Goal: Task Accomplishment & Management: Complete application form

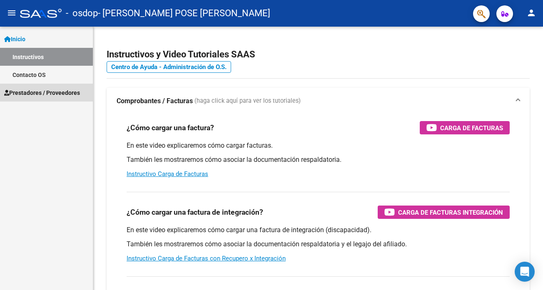
click at [51, 91] on span "Prestadores / Proveedores" at bounding box center [42, 92] width 76 height 9
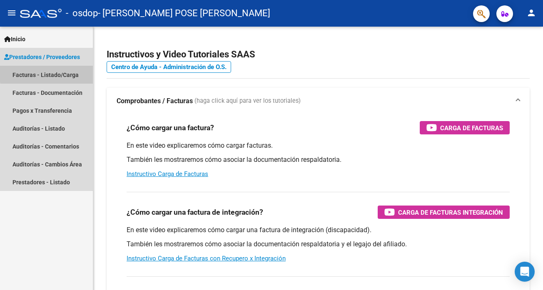
click at [69, 72] on link "Facturas - Listado/Carga" at bounding box center [46, 75] width 93 height 18
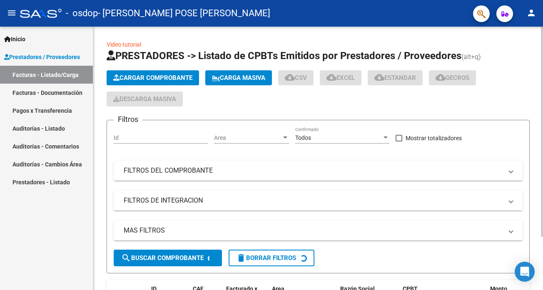
click at [164, 78] on span "Cargar Comprobante" at bounding box center [152, 77] width 79 height 7
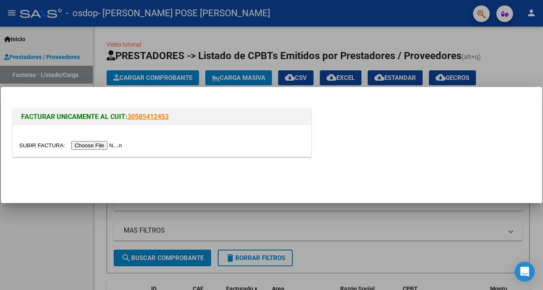
click at [103, 145] on input "file" at bounding box center [71, 145] width 105 height 9
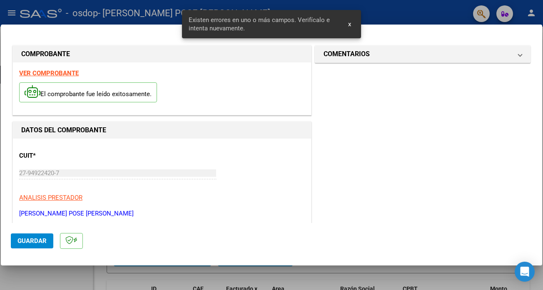
scroll to position [180, 0]
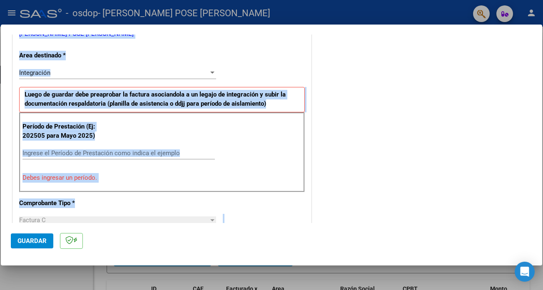
drag, startPoint x: 542, startPoint y: 116, endPoint x: 541, endPoint y: 103, distance: 13.3
click at [541, 103] on div "COMPROBANTE VER COMPROBANTE El comprobante fue leído exitosamente. DATOS DEL CO…" at bounding box center [271, 145] width 543 height 290
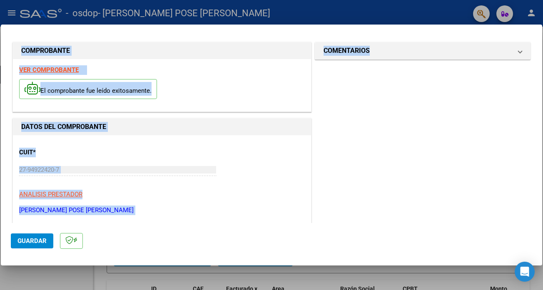
scroll to position [0, 0]
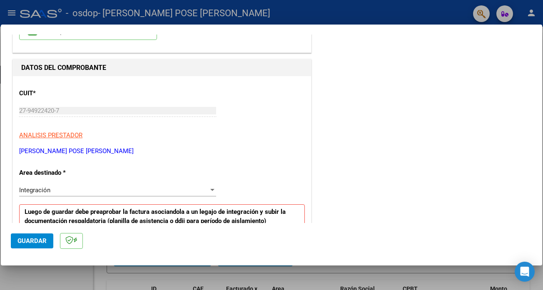
scroll to position [78, 0]
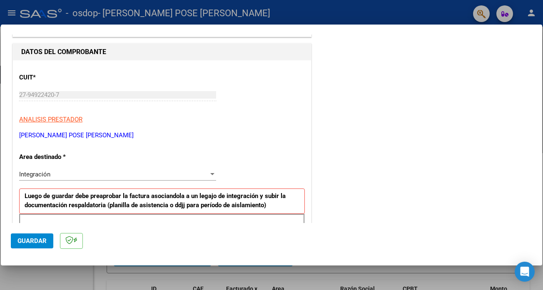
drag, startPoint x: 542, startPoint y: 101, endPoint x: 542, endPoint y: 115, distance: 14.1
click at [542, 115] on div at bounding box center [271, 145] width 543 height 290
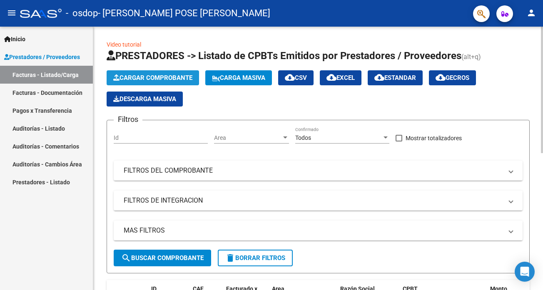
click at [175, 76] on span "Cargar Comprobante" at bounding box center [152, 77] width 79 height 7
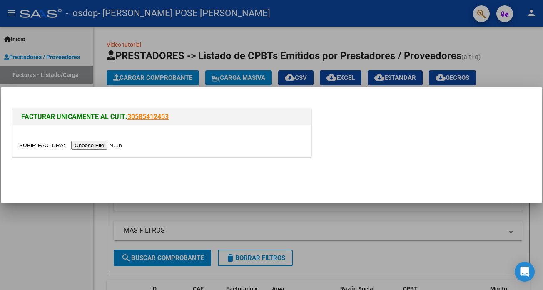
click at [112, 150] on div at bounding box center [162, 140] width 298 height 31
click at [107, 147] on input "file" at bounding box center [71, 145] width 105 height 9
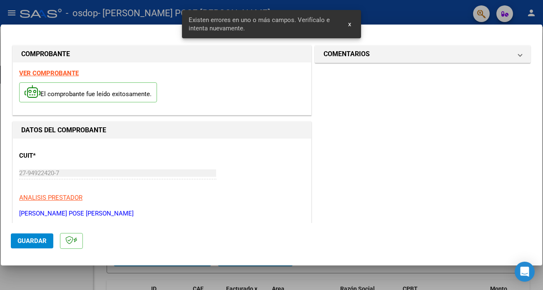
scroll to position [180, 0]
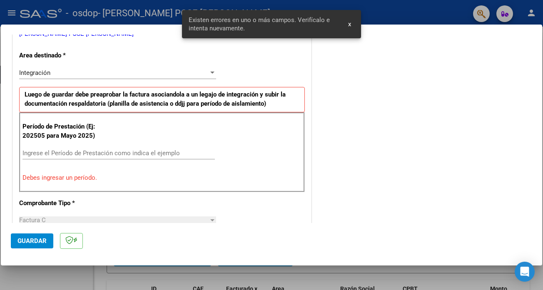
click at [198, 77] on div "Integración Seleccionar Area" at bounding box center [117, 73] width 197 height 12
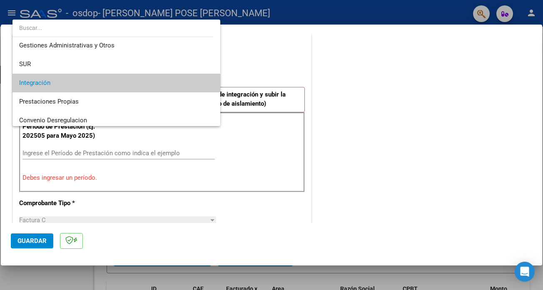
scroll to position [20, 0]
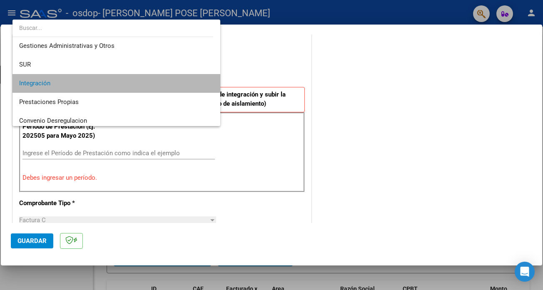
click at [172, 82] on span "Integración" at bounding box center [116, 83] width 194 height 19
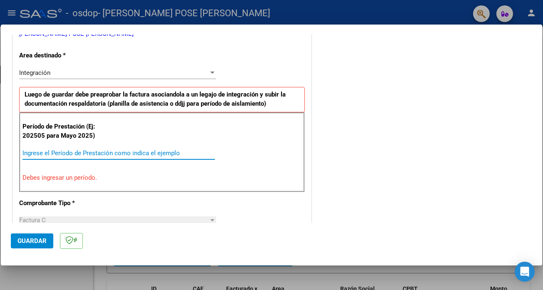
click at [85, 153] on input "Ingrese el Período de Prestación como indica el ejemplo" at bounding box center [118, 152] width 192 height 7
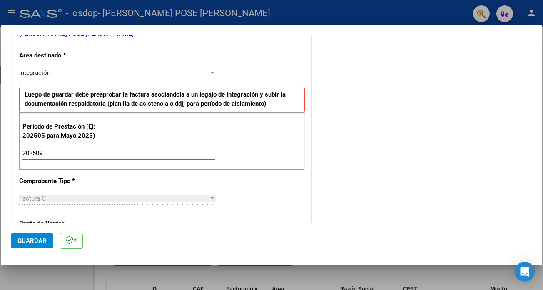
type input "202509"
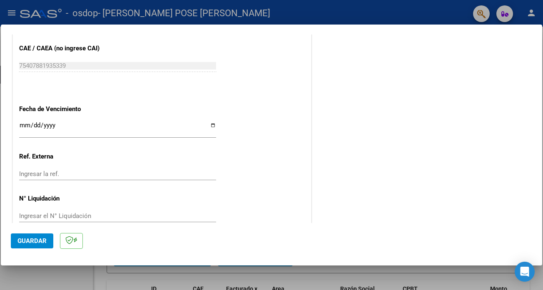
scroll to position [533, 0]
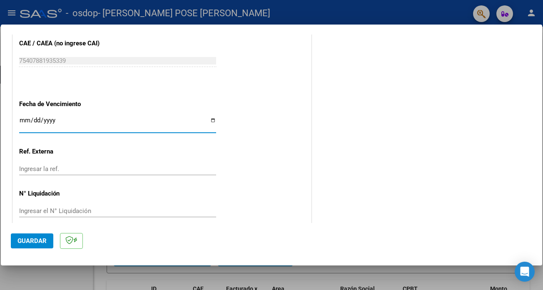
click at [211, 117] on input "Ingresar la fecha" at bounding box center [117, 123] width 197 height 13
type input "[DATE]"
click at [37, 238] on span "Guardar" at bounding box center [31, 240] width 29 height 7
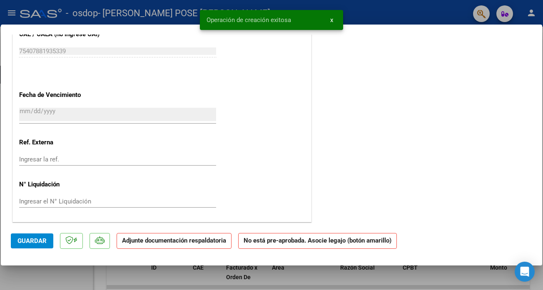
scroll to position [0, 0]
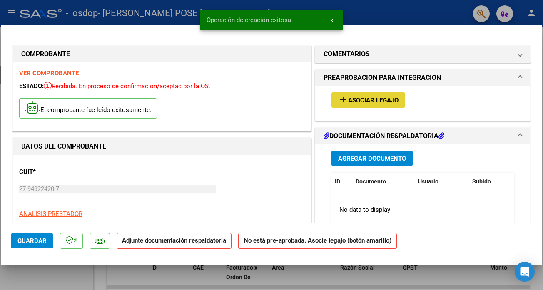
click at [371, 100] on span "Asociar Legajo" at bounding box center [373, 100] width 50 height 7
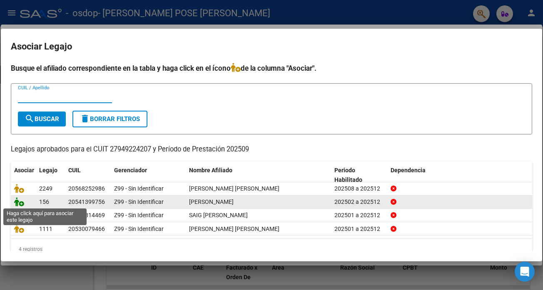
click at [23, 203] on icon at bounding box center [19, 201] width 10 height 9
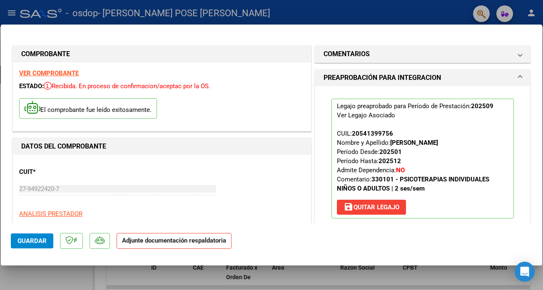
drag, startPoint x: 542, startPoint y: 85, endPoint x: 540, endPoint y: 77, distance: 8.2
click at [542, 86] on div at bounding box center [271, 145] width 543 height 290
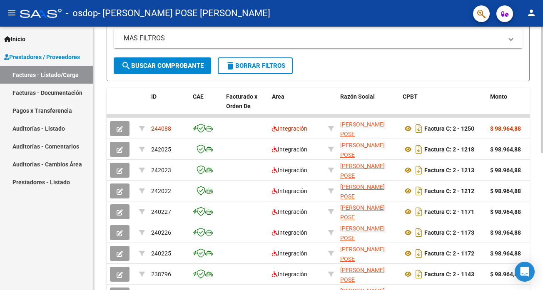
scroll to position [191, 0]
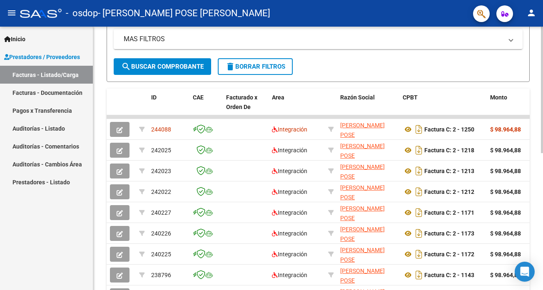
click at [542, 153] on div at bounding box center [541, 90] width 2 height 126
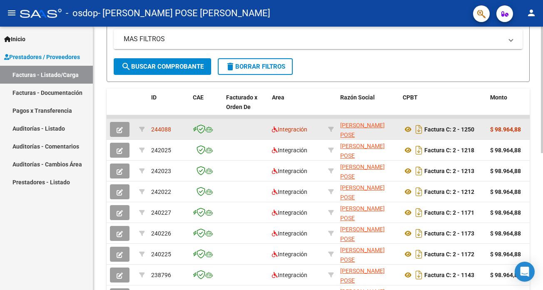
click at [161, 126] on span "244088" at bounding box center [161, 129] width 20 height 7
click at [116, 130] on button "button" at bounding box center [120, 129] width 20 height 15
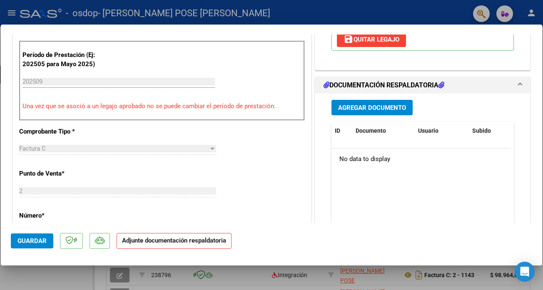
scroll to position [213, 0]
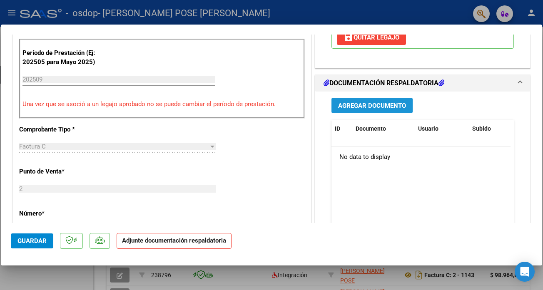
click at [389, 107] on span "Agregar Documento" at bounding box center [372, 105] width 68 height 7
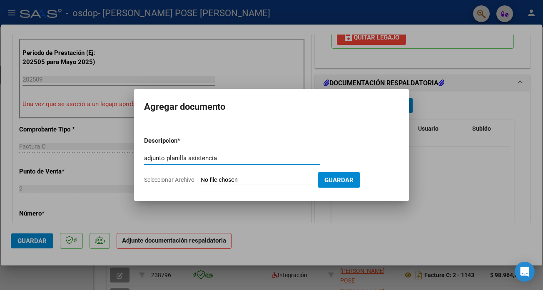
type input "adjunto planilla asistencia"
click at [159, 178] on span "Seleccionar Archivo" at bounding box center [169, 179] width 50 height 7
click at [201, 178] on input "Seleccionar Archivo" at bounding box center [256, 180] width 110 height 8
type input "C:\fakepath\[PERSON_NAME] PLANILLA.pdf"
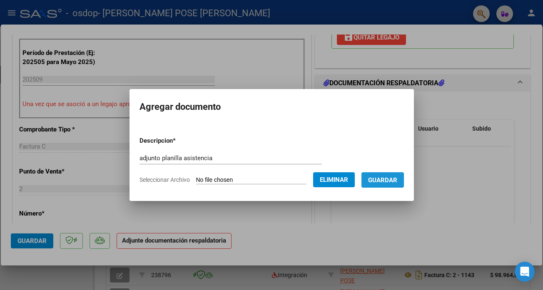
click at [385, 178] on span "Guardar" at bounding box center [382, 179] width 29 height 7
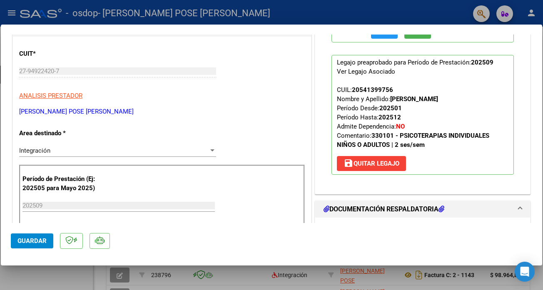
scroll to position [0, 0]
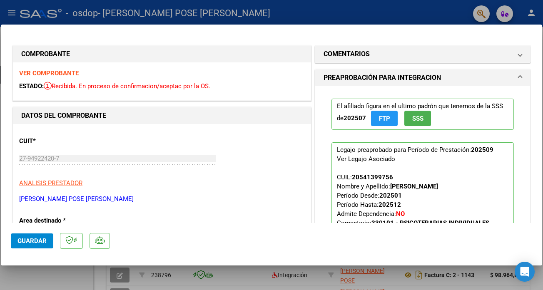
click at [8, 11] on div at bounding box center [271, 145] width 543 height 290
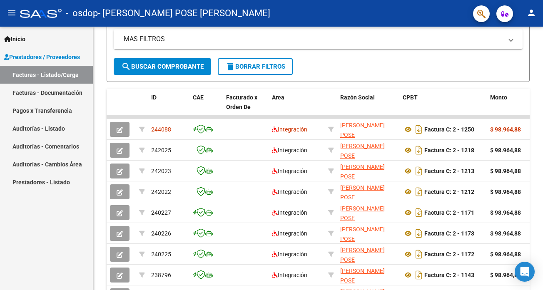
scroll to position [191, 0]
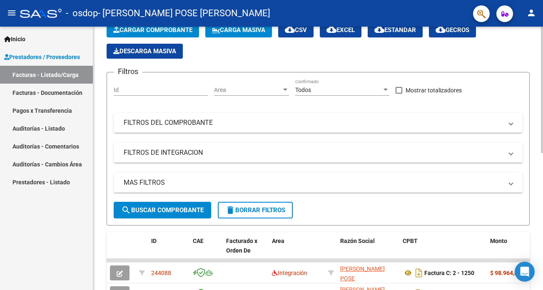
click at [542, 59] on div at bounding box center [541, 90] width 2 height 126
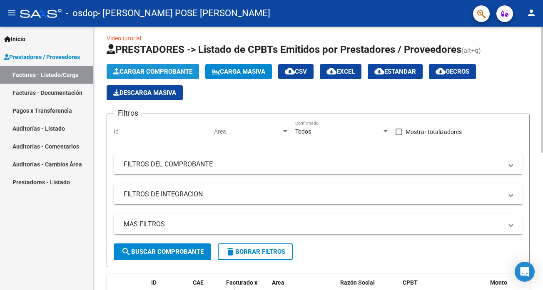
click at [152, 69] on span "Cargar Comprobante" at bounding box center [152, 71] width 79 height 7
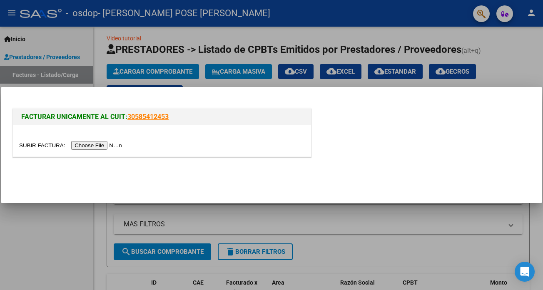
click at [112, 146] on input "file" at bounding box center [71, 145] width 105 height 9
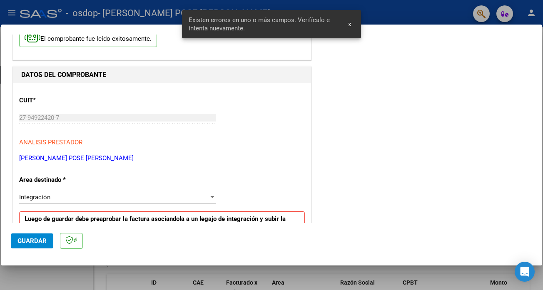
scroll to position [180, 0]
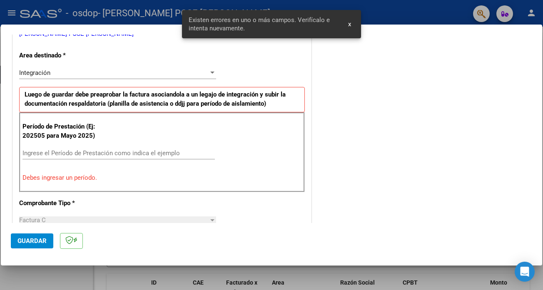
click at [69, 152] on input "Ingrese el Período de Prestación como indica el ejemplo" at bounding box center [118, 152] width 192 height 7
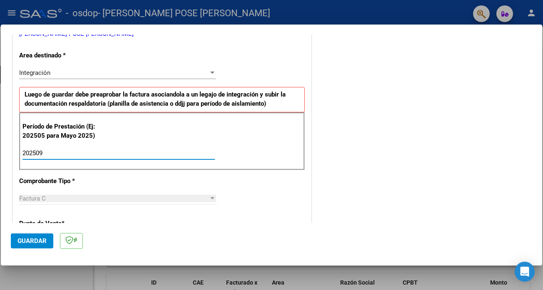
type input "202509"
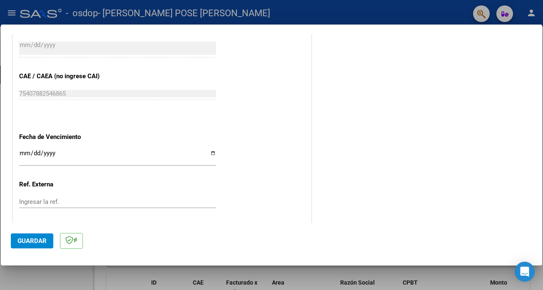
scroll to position [504, 0]
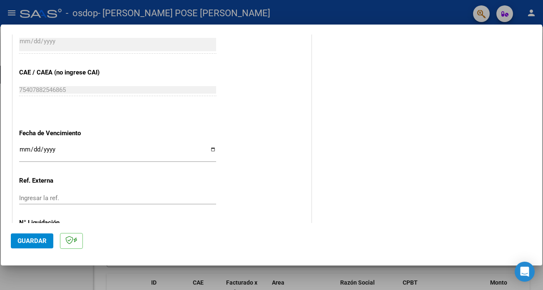
click at [207, 148] on input "Ingresar la fecha" at bounding box center [117, 152] width 197 height 13
type input "[DATE]"
click at [24, 239] on span "Guardar" at bounding box center [31, 240] width 29 height 7
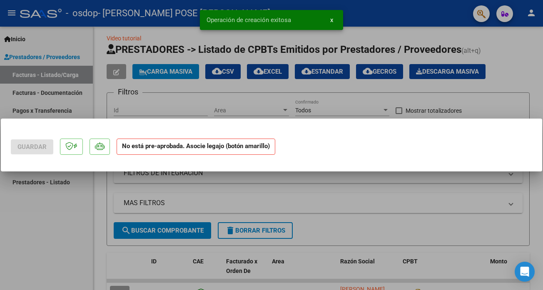
scroll to position [0, 0]
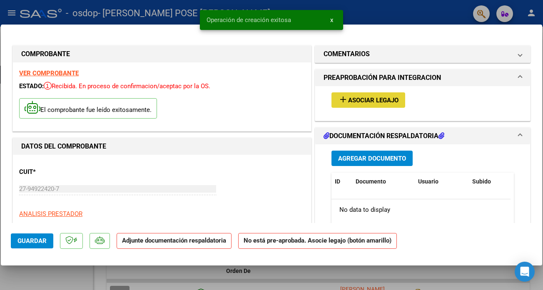
click at [380, 101] on span "Asociar Legajo" at bounding box center [373, 100] width 50 height 7
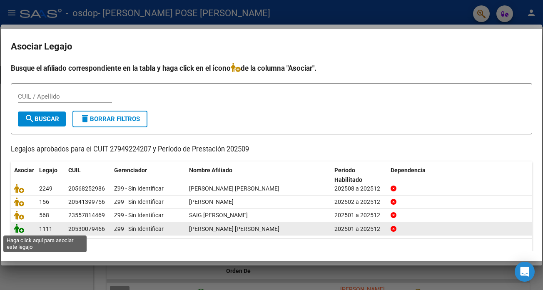
click at [18, 228] on icon at bounding box center [19, 228] width 10 height 9
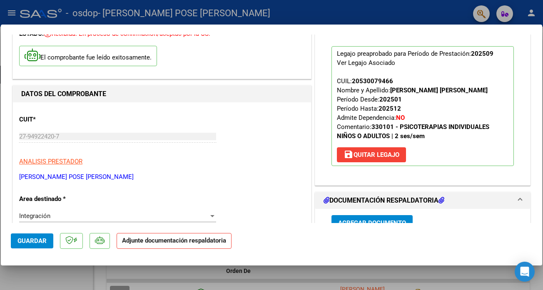
scroll to position [77, 0]
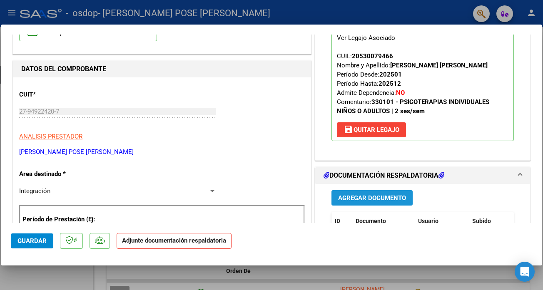
click at [397, 202] on button "Agregar Documento" at bounding box center [371, 197] width 81 height 15
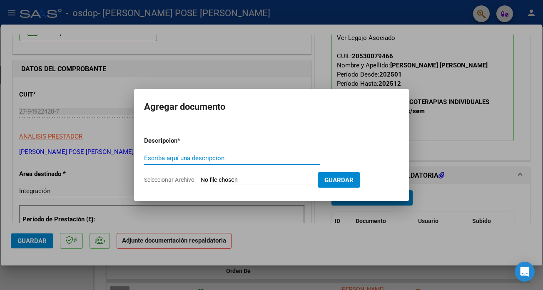
click at [184, 158] on input "Escriba aquí una descripcion" at bounding box center [232, 157] width 176 height 7
type input "adjunto planilla asistencia"
click at [183, 178] on span "Seleccionar Archivo" at bounding box center [169, 179] width 50 height 7
click at [201, 178] on input "Seleccionar Archivo" at bounding box center [256, 180] width 110 height 8
type input "C:\fakepath\[PERSON_NAME].pdf"
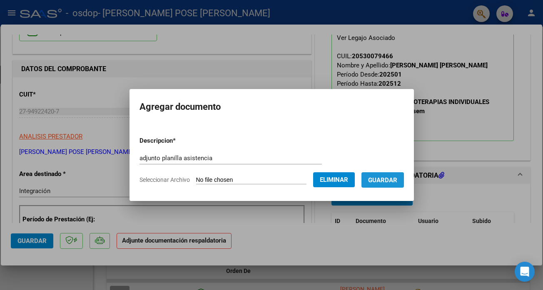
click at [384, 177] on span "Guardar" at bounding box center [382, 179] width 29 height 7
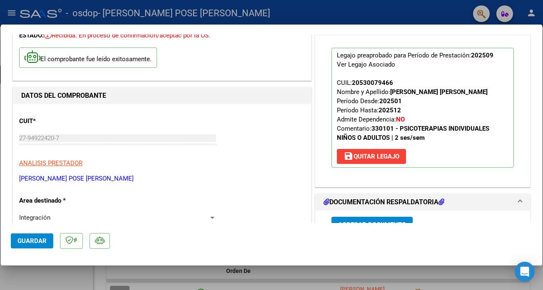
scroll to position [0, 0]
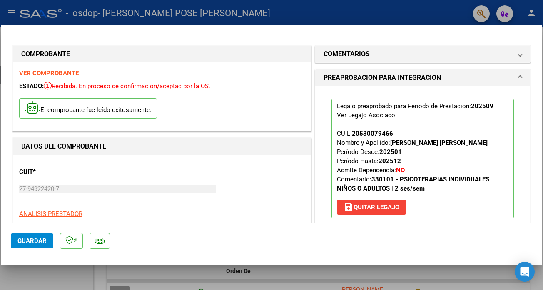
click at [8, 13] on div at bounding box center [271, 145] width 543 height 290
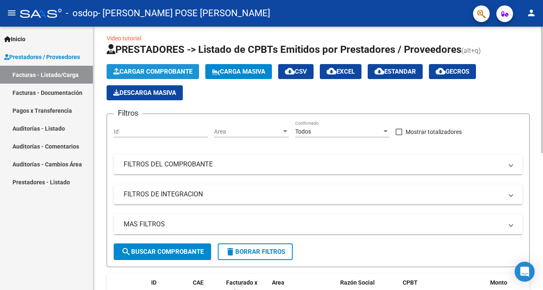
click at [170, 69] on span "Cargar Comprobante" at bounding box center [152, 71] width 79 height 7
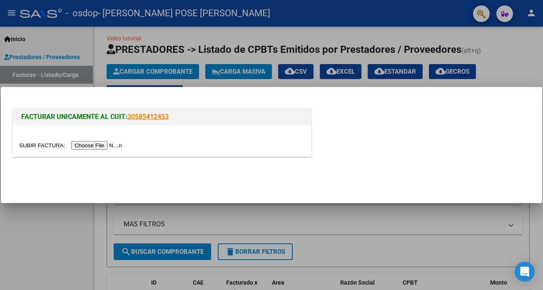
click at [112, 144] on input "file" at bounding box center [71, 145] width 105 height 9
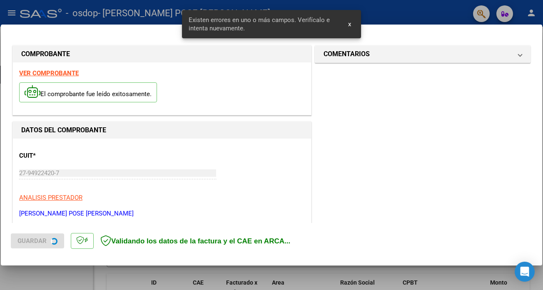
scroll to position [180, 0]
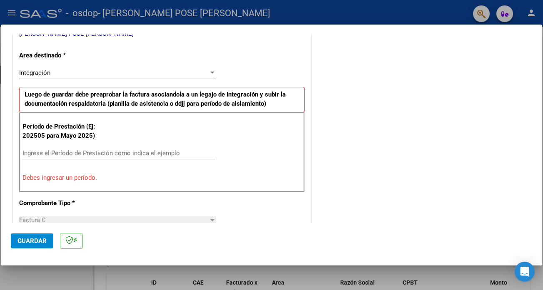
click at [119, 154] on input "Ingrese el Período de Prestación como indica el ejemplo" at bounding box center [118, 152] width 192 height 7
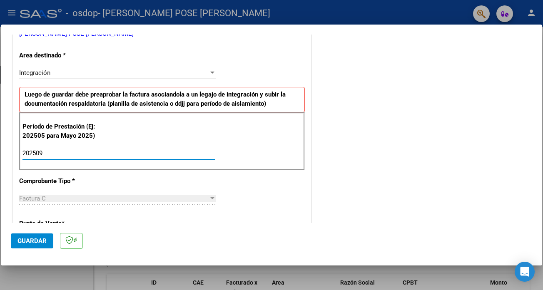
type input "202509"
drag, startPoint x: 542, startPoint y: 132, endPoint x: 542, endPoint y: 146, distance: 13.7
click at [542, 146] on div at bounding box center [271, 145] width 543 height 290
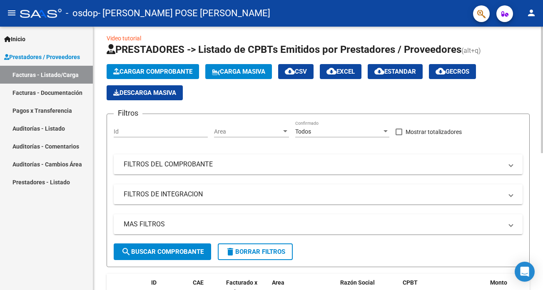
scroll to position [94, 0]
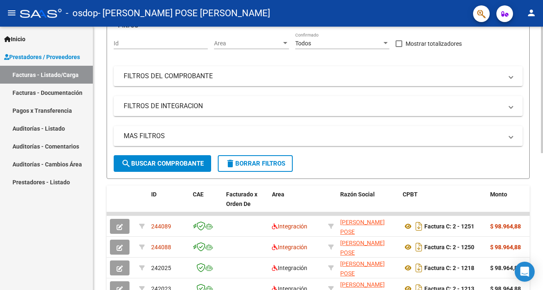
click at [542, 153] on div at bounding box center [541, 90] width 2 height 126
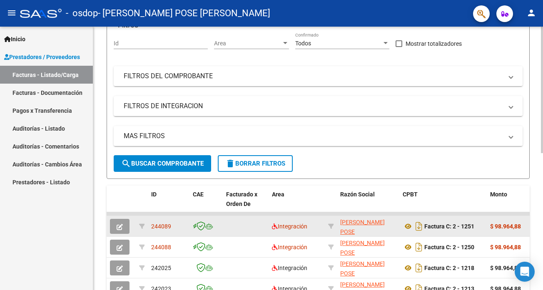
click at [161, 227] on span "244089" at bounding box center [161, 226] width 20 height 7
click at [118, 227] on icon "button" at bounding box center [119, 227] width 6 height 6
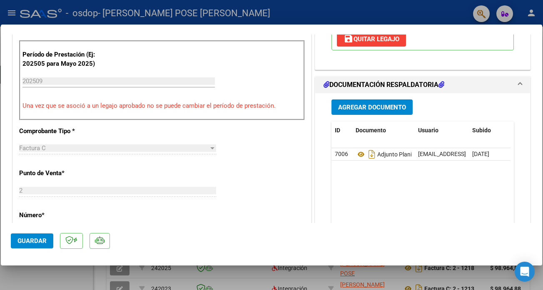
scroll to position [213, 0]
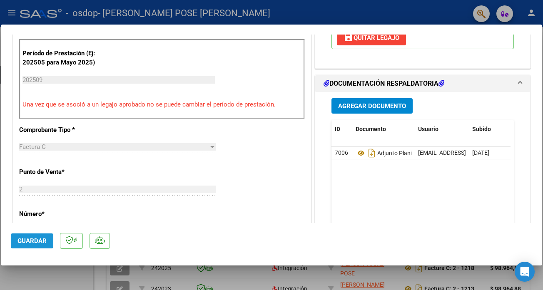
click at [27, 237] on button "Guardar" at bounding box center [32, 240] width 42 height 15
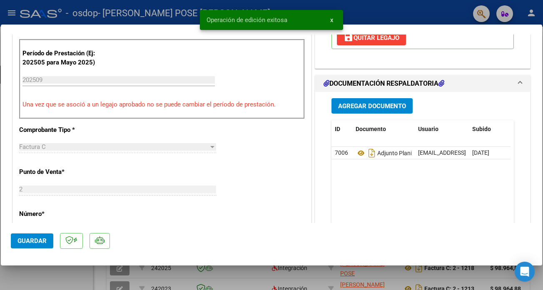
drag, startPoint x: 542, startPoint y: 125, endPoint x: 541, endPoint y: 146, distance: 20.4
click at [542, 156] on div at bounding box center [271, 145] width 543 height 290
type input "$ 0,00"
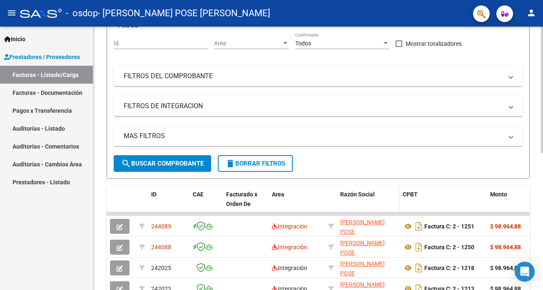
scroll to position [94, 0]
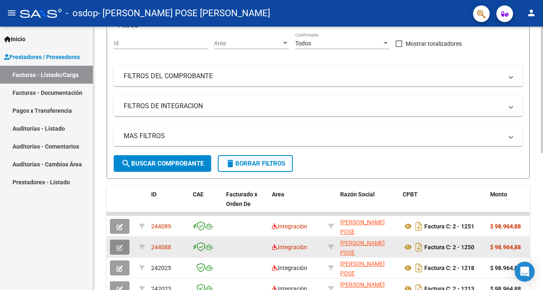
click at [116, 248] on button "button" at bounding box center [120, 247] width 20 height 15
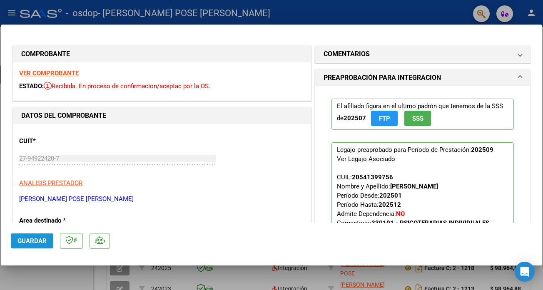
click at [29, 238] on span "Guardar" at bounding box center [31, 240] width 29 height 7
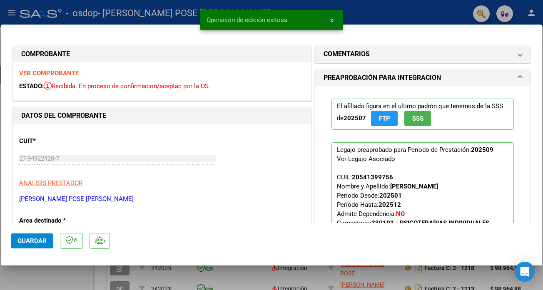
click at [330, 17] on span "x" at bounding box center [331, 19] width 3 height 7
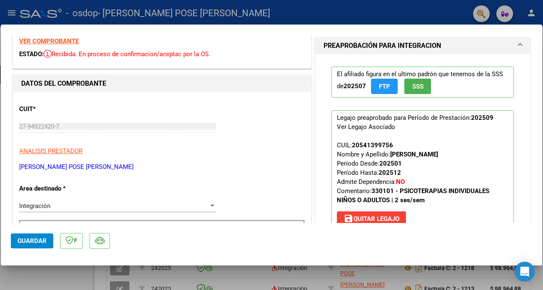
scroll to position [0, 0]
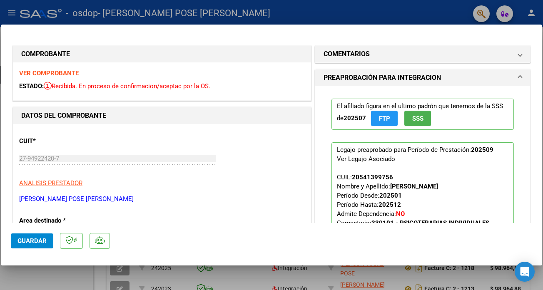
click at [10, 16] on div at bounding box center [271, 145] width 543 height 290
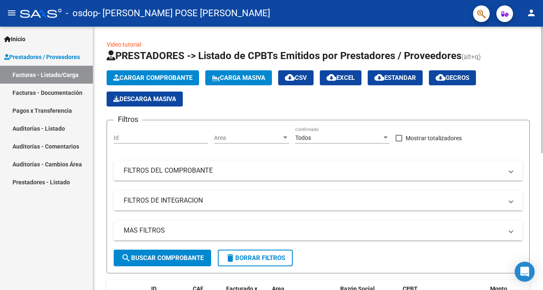
click at [542, 53] on div at bounding box center [541, 90] width 2 height 126
click at [152, 75] on span "Cargar Comprobante" at bounding box center [152, 77] width 79 height 7
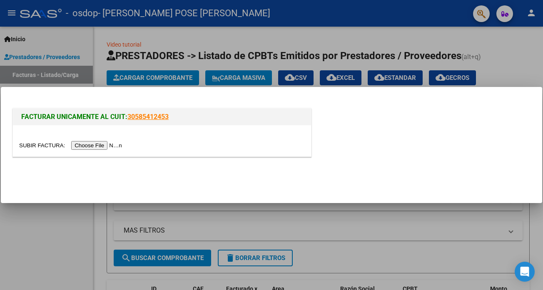
click at [96, 144] on input "file" at bounding box center [71, 145] width 105 height 9
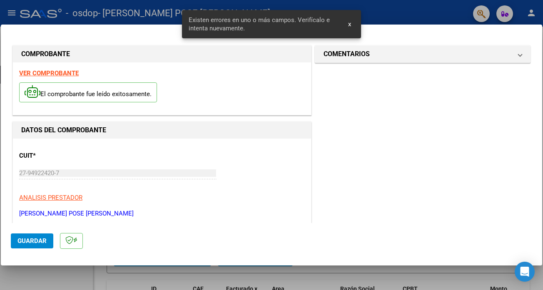
scroll to position [180, 0]
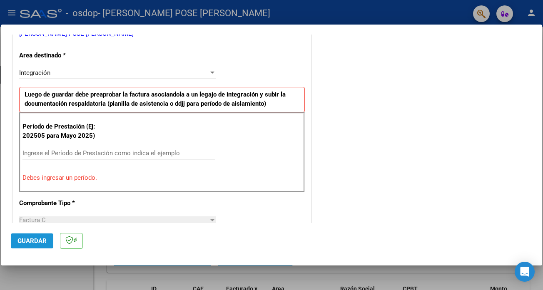
click at [37, 241] on span "Guardar" at bounding box center [31, 240] width 29 height 7
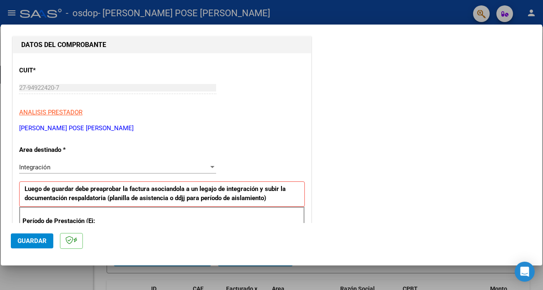
scroll to position [126, 0]
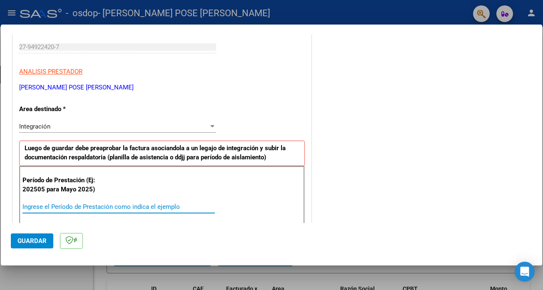
click at [122, 209] on input "Ingrese el Período de Prestación como indica el ejemplo" at bounding box center [118, 206] width 192 height 7
type input "202509"
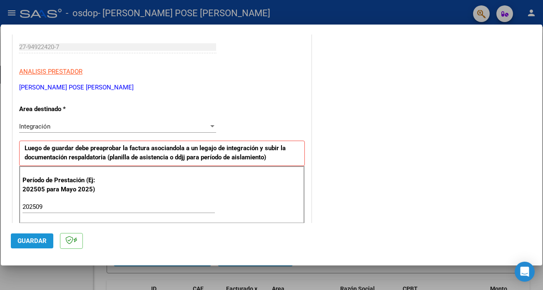
click at [40, 236] on button "Guardar" at bounding box center [32, 240] width 42 height 15
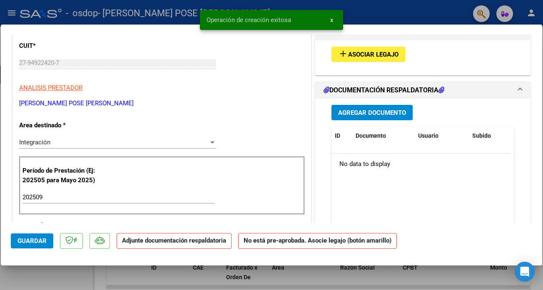
scroll to position [0, 0]
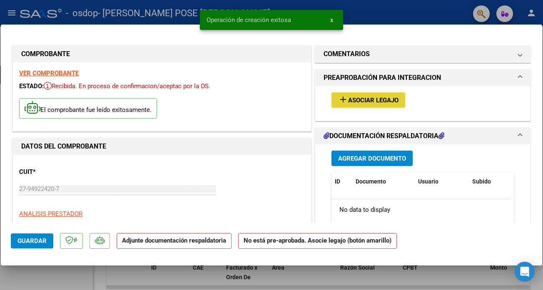
click at [381, 102] on span "Asociar Legajo" at bounding box center [373, 100] width 50 height 7
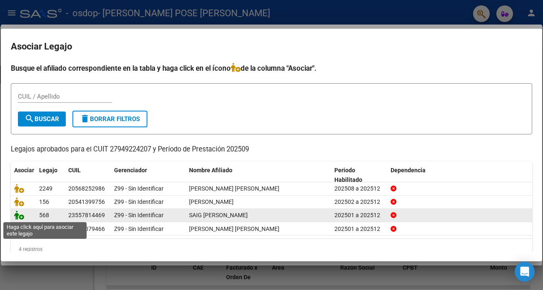
click at [19, 214] on icon at bounding box center [19, 215] width 10 height 9
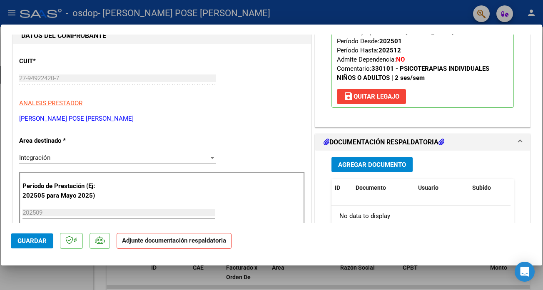
scroll to position [184, 0]
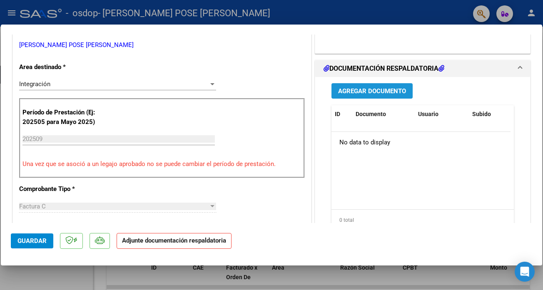
click at [377, 92] on span "Agregar Documento" at bounding box center [372, 90] width 68 height 7
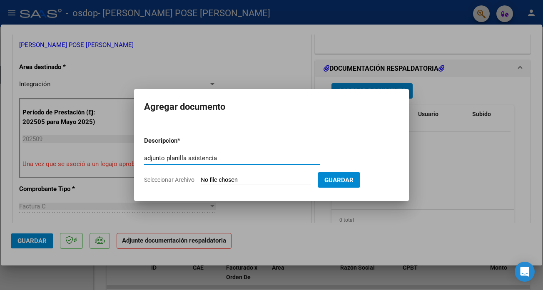
type input "adjunto planilla asistencia"
click at [185, 182] on span "Seleccionar Archivo" at bounding box center [169, 179] width 50 height 7
click at [201, 182] on input "Seleccionar Archivo" at bounding box center [256, 180] width 110 height 8
type input "C:\fakepath\[PERSON_NAME].pdf"
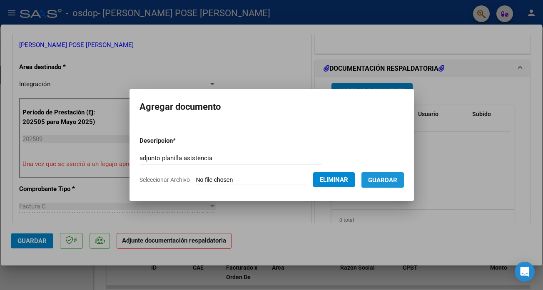
click at [379, 176] on span "Guardar" at bounding box center [382, 179] width 29 height 7
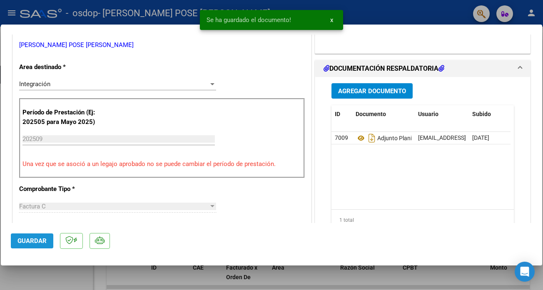
click at [39, 242] on span "Guardar" at bounding box center [31, 240] width 29 height 7
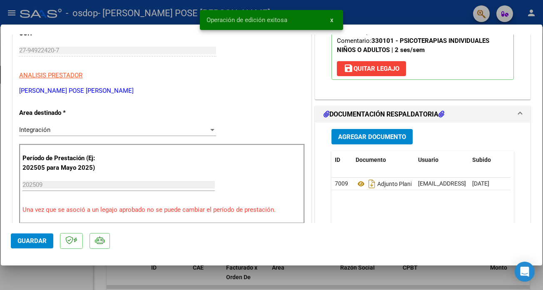
scroll to position [0, 0]
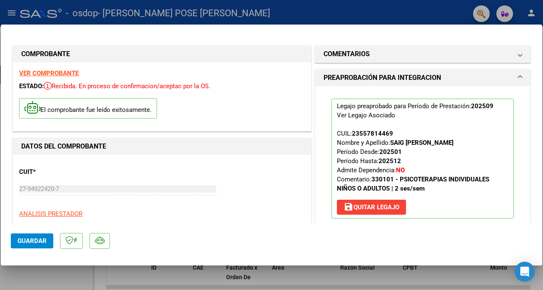
click at [11, 12] on div at bounding box center [271, 145] width 543 height 290
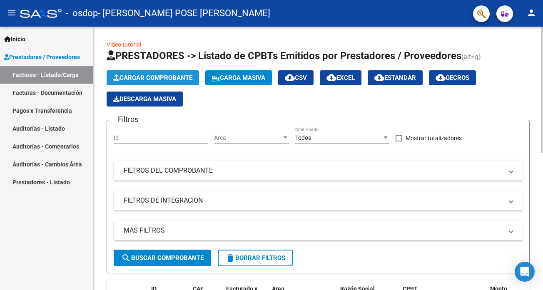
click at [144, 76] on span "Cargar Comprobante" at bounding box center [152, 77] width 79 height 7
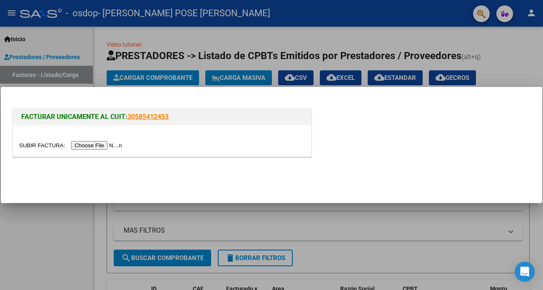
click at [117, 146] on input "file" at bounding box center [71, 145] width 105 height 9
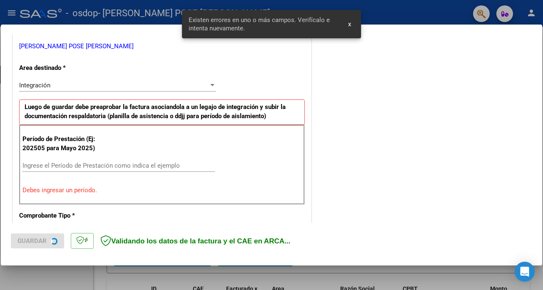
scroll to position [180, 0]
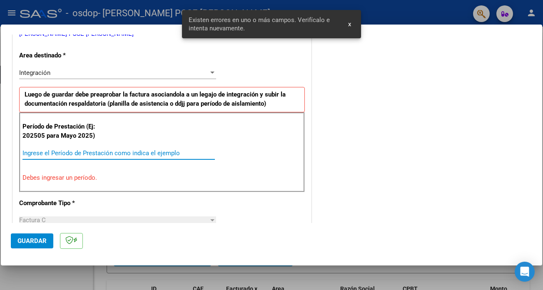
click at [84, 153] on input "Ingrese el Período de Prestación como indica el ejemplo" at bounding box center [118, 152] width 192 height 7
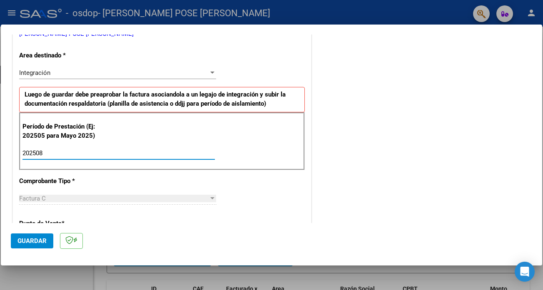
type input "202508"
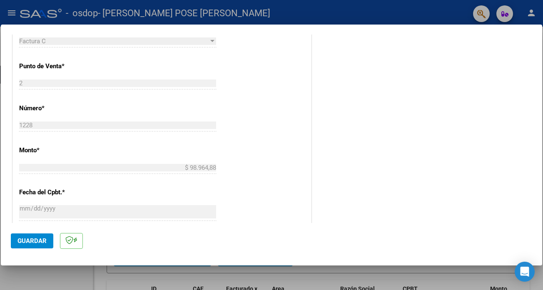
scroll to position [533, 0]
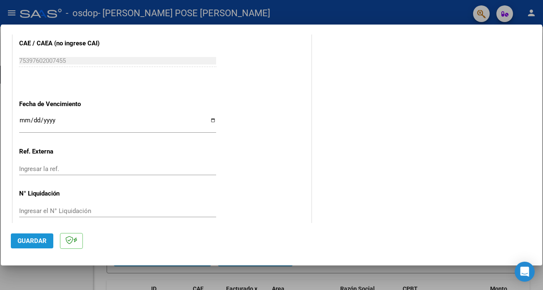
click at [39, 237] on span "Guardar" at bounding box center [31, 240] width 29 height 7
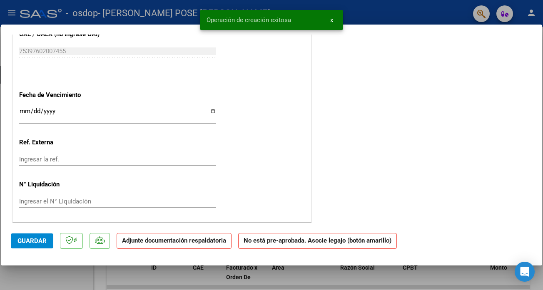
scroll to position [0, 0]
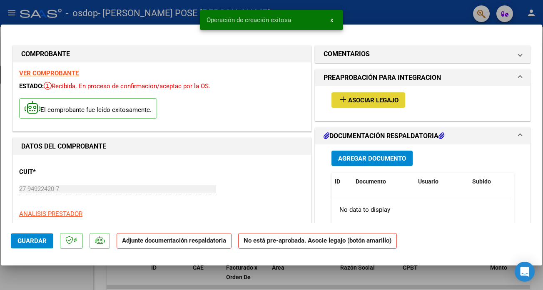
click at [373, 100] on span "Asociar Legajo" at bounding box center [373, 100] width 50 height 7
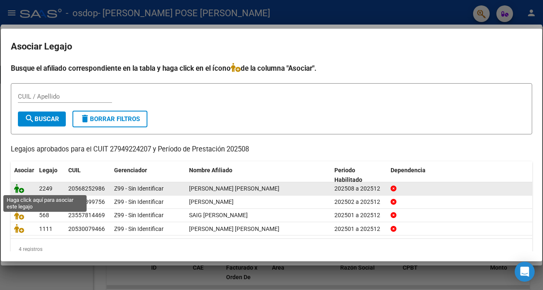
click at [18, 189] on icon at bounding box center [19, 188] width 10 height 9
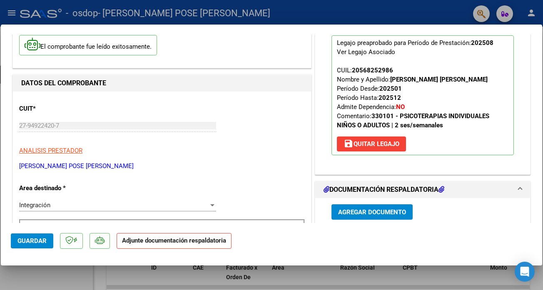
scroll to position [137, 0]
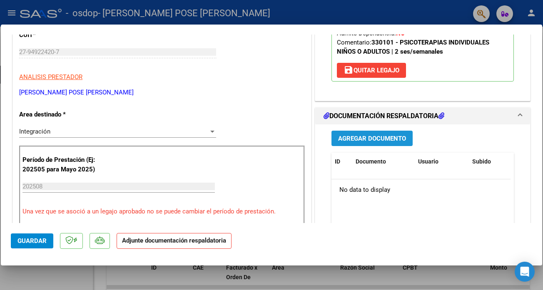
click at [391, 134] on button "Agregar Documento" at bounding box center [371, 138] width 81 height 15
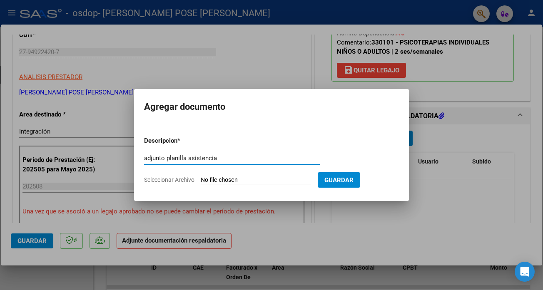
type input "adjunto planilla asistencia"
click at [175, 182] on span "Seleccionar Archivo" at bounding box center [169, 179] width 50 height 7
click at [201, 182] on input "Seleccionar Archivo" at bounding box center [256, 180] width 110 height 8
type input "C:\fakepath\[PERSON_NAME] planilla agosto.pdf"
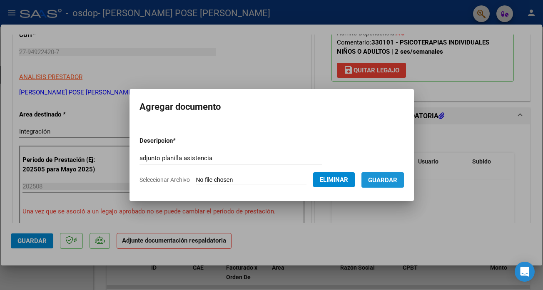
click at [383, 178] on span "Guardar" at bounding box center [382, 179] width 29 height 7
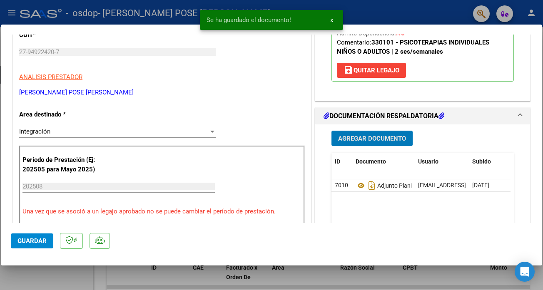
click at [34, 239] on span "Guardar" at bounding box center [31, 240] width 29 height 7
click at [333, 19] on button "x" at bounding box center [331, 19] width 16 height 15
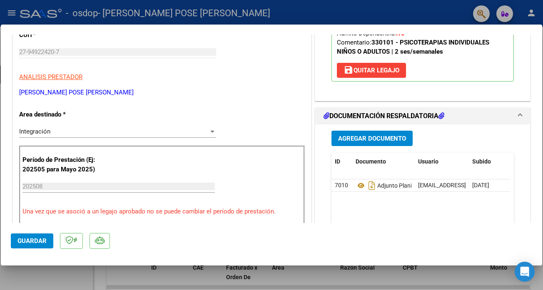
click at [7, 11] on div at bounding box center [271, 145] width 543 height 290
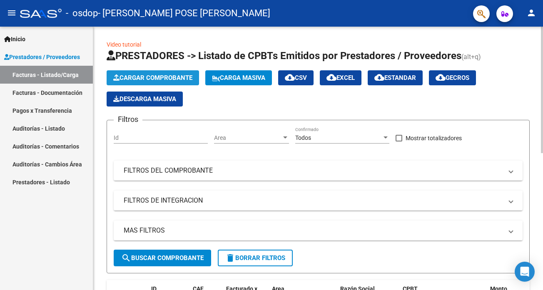
click at [153, 74] on span "Cargar Comprobante" at bounding box center [152, 77] width 79 height 7
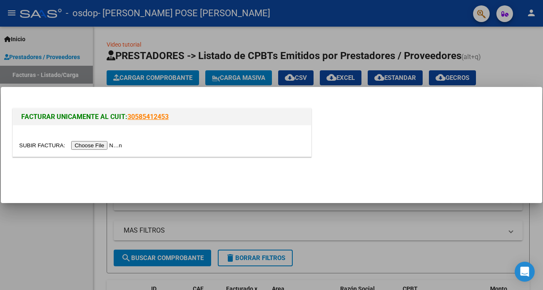
click at [107, 145] on input "file" at bounding box center [71, 145] width 105 height 9
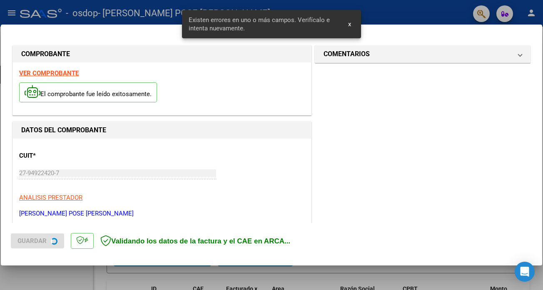
scroll to position [180, 0]
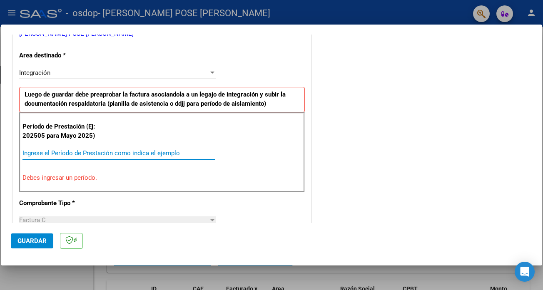
click at [74, 154] on input "Ingrese el Período de Prestación como indica el ejemplo" at bounding box center [118, 152] width 192 height 7
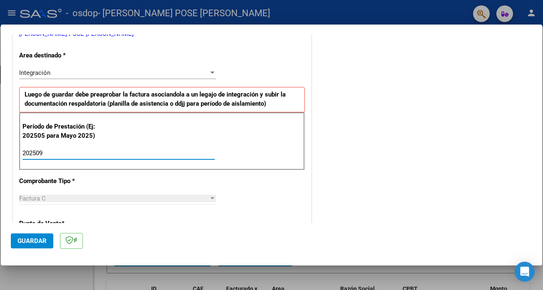
type input "202509"
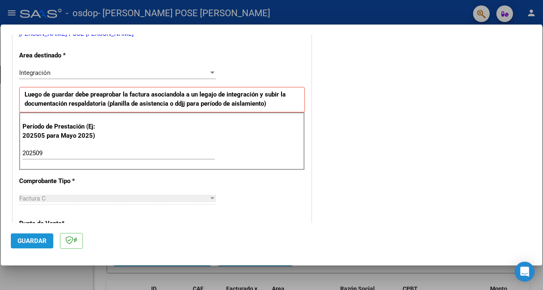
click at [31, 243] on span "Guardar" at bounding box center [31, 240] width 29 height 7
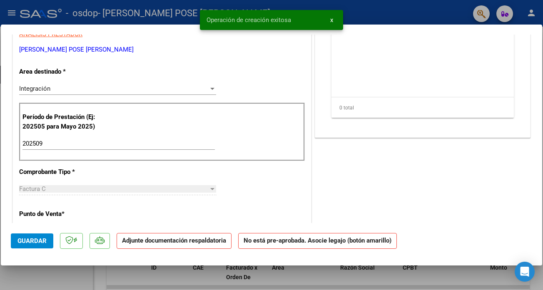
scroll to position [0, 0]
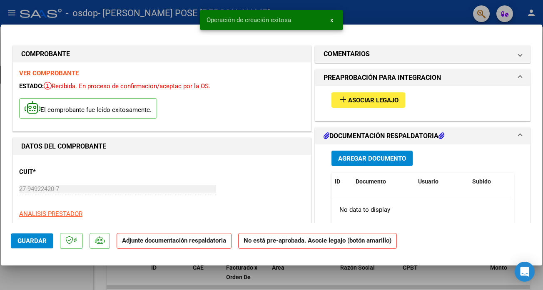
click at [374, 104] on button "add Asociar Legajo" at bounding box center [368, 99] width 74 height 15
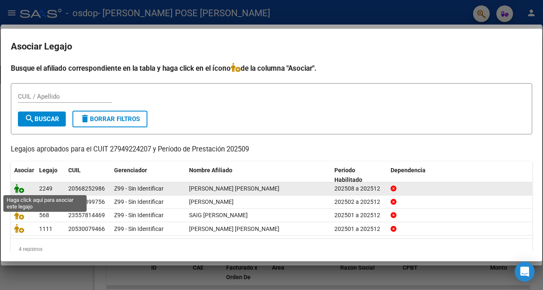
click at [18, 188] on icon at bounding box center [19, 188] width 10 height 9
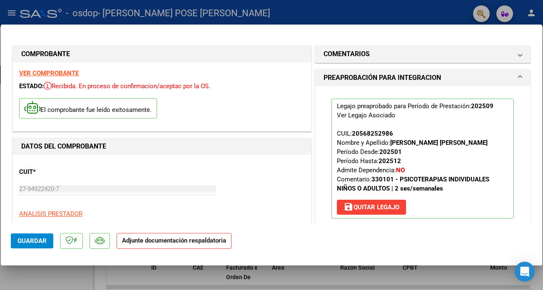
click at [245, 179] on div "CUIT * 27-94922420-7 Ingresar CUIT ANALISIS PRESTADOR [PERSON_NAME] POSE [PERSO…" at bounding box center [161, 197] width 285 height 73
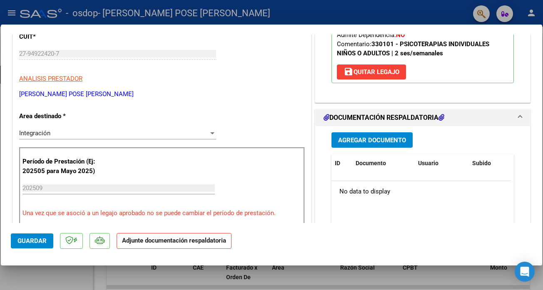
scroll to position [137, 0]
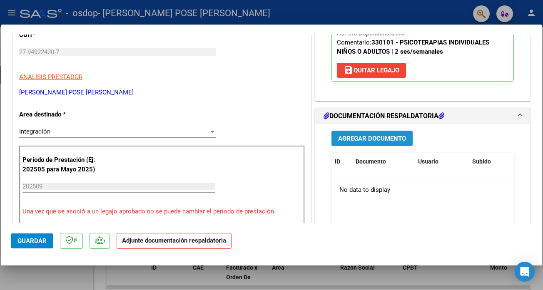
click at [393, 141] on span "Agregar Documento" at bounding box center [372, 138] width 68 height 7
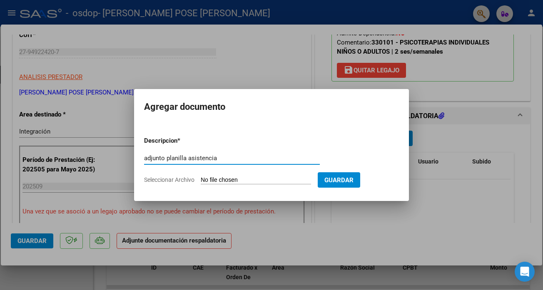
type input "adjunto planilla asistencia"
click at [170, 180] on span "Seleccionar Archivo" at bounding box center [169, 179] width 50 height 7
click at [201, 180] on input "Seleccionar Archivo" at bounding box center [256, 180] width 110 height 8
type input "C:\fakepath\[PERSON_NAME] planilla sep.pdf"
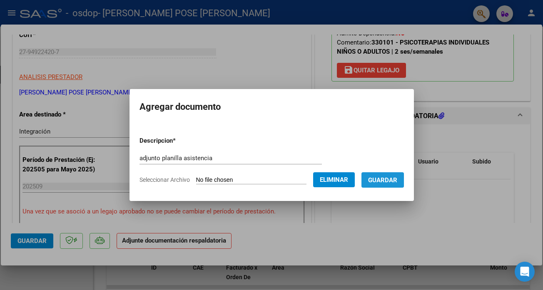
click at [374, 178] on span "Guardar" at bounding box center [382, 179] width 29 height 7
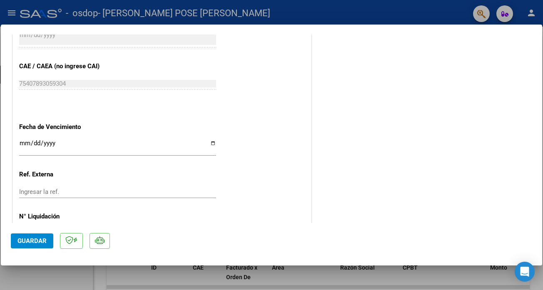
scroll to position [528, 0]
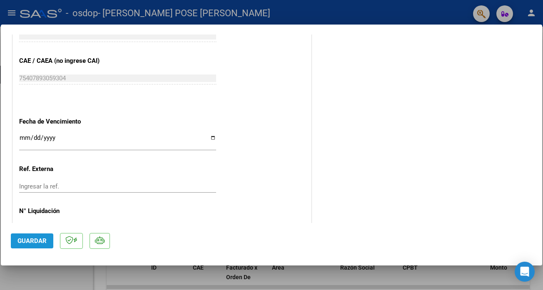
click at [40, 237] on button "Guardar" at bounding box center [32, 240] width 42 height 15
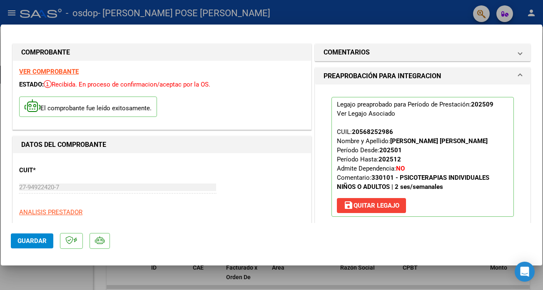
scroll to position [0, 0]
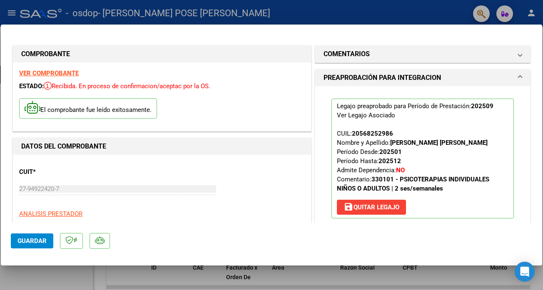
click at [12, 12] on div at bounding box center [271, 145] width 543 height 290
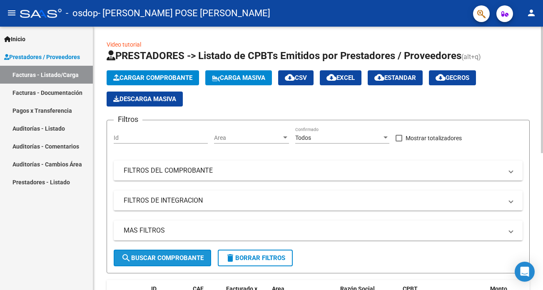
click at [179, 255] on span "search Buscar Comprobante" at bounding box center [162, 257] width 82 height 7
click at [542, 153] on div at bounding box center [541, 90] width 2 height 126
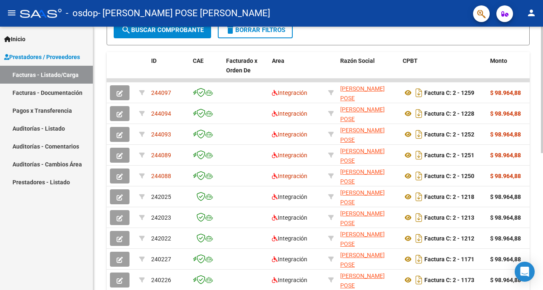
scroll to position [286, 0]
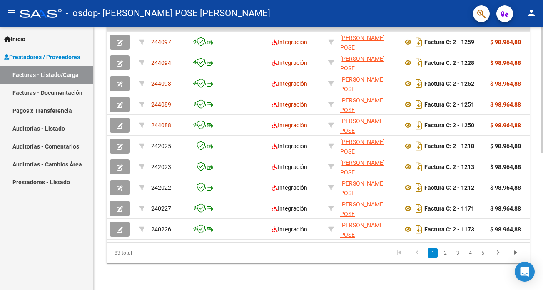
click at [542, 153] on div at bounding box center [541, 90] width 2 height 126
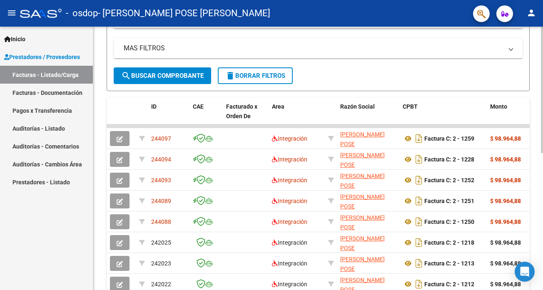
scroll to position [183, 0]
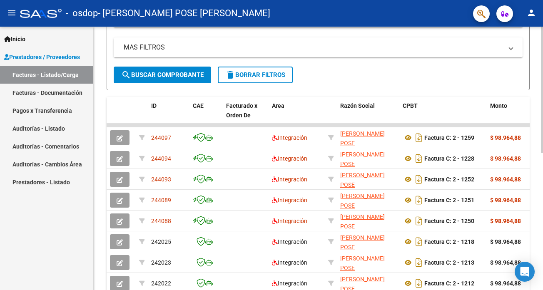
click at [541, 130] on div at bounding box center [541, 90] width 2 height 126
click at [171, 73] on span "search Buscar Comprobante" at bounding box center [162, 74] width 82 height 7
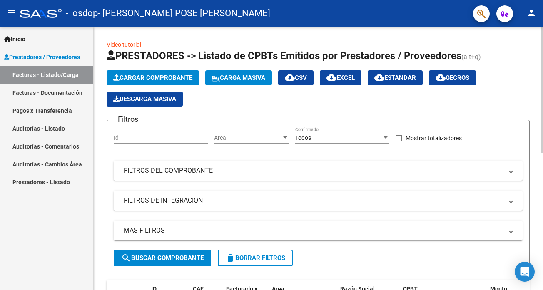
click at [541, 40] on div at bounding box center [541, 158] width 2 height 263
click at [178, 75] on span "Cargar Comprobante" at bounding box center [152, 77] width 79 height 7
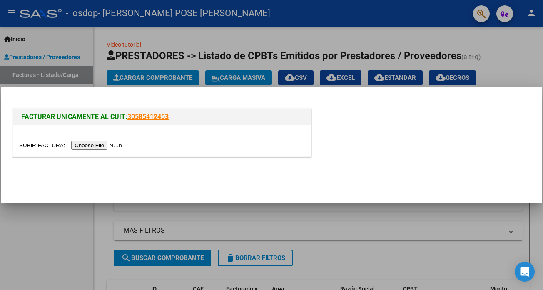
click at [116, 144] on input "file" at bounding box center [71, 145] width 105 height 9
click at [115, 144] on input "file" at bounding box center [71, 145] width 105 height 9
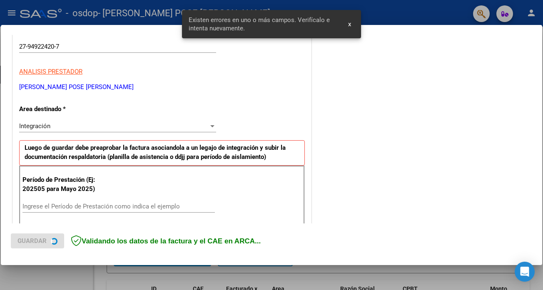
scroll to position [180, 0]
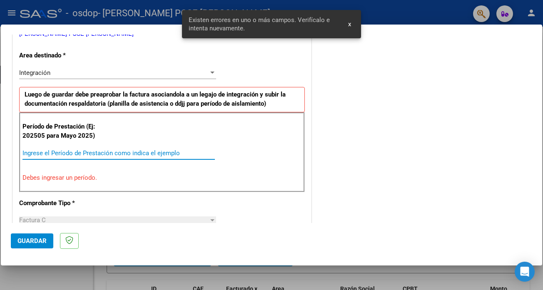
click at [61, 155] on input "Ingrese el Período de Prestación como indica el ejemplo" at bounding box center [118, 152] width 192 height 7
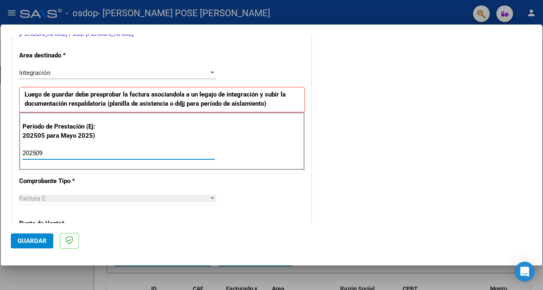
type input "202509"
click at [37, 236] on button "Guardar" at bounding box center [32, 240] width 42 height 15
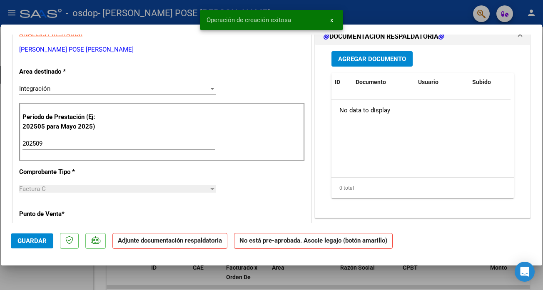
scroll to position [0, 0]
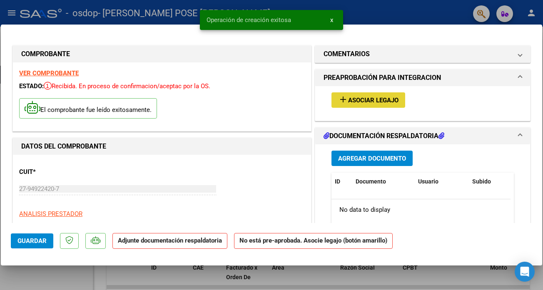
click at [372, 100] on span "Asociar Legajo" at bounding box center [373, 100] width 50 height 7
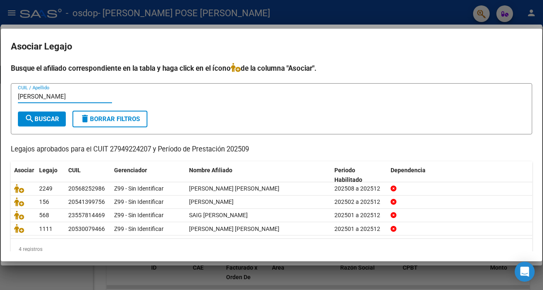
type input "[PERSON_NAME]"
click at [42, 119] on span "search Buscar" at bounding box center [42, 118] width 35 height 7
